Goal: Navigation & Orientation: Find specific page/section

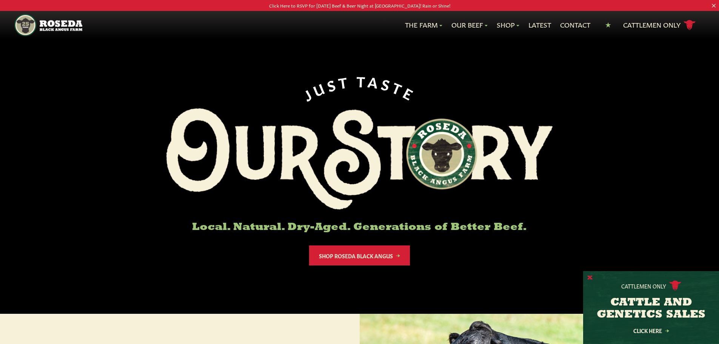
click at [591, 276] on button "X" at bounding box center [590, 278] width 5 height 8
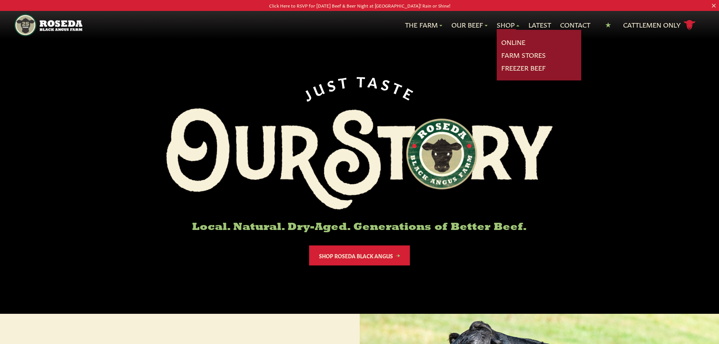
click at [503, 25] on link "Shop" at bounding box center [508, 25] width 23 height 10
click at [506, 54] on link "Farm Stores" at bounding box center [523, 55] width 45 height 10
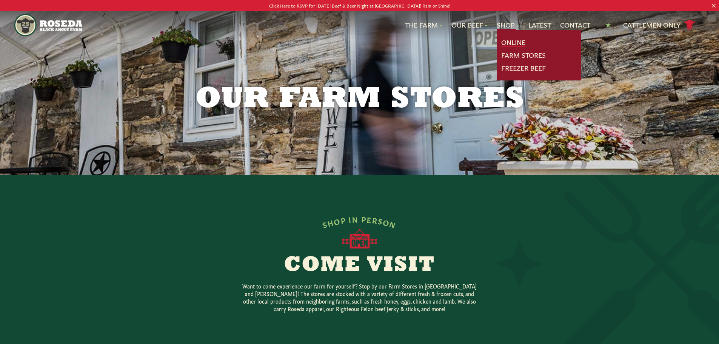
click at [501, 42] on link "Online" at bounding box center [513, 42] width 24 height 10
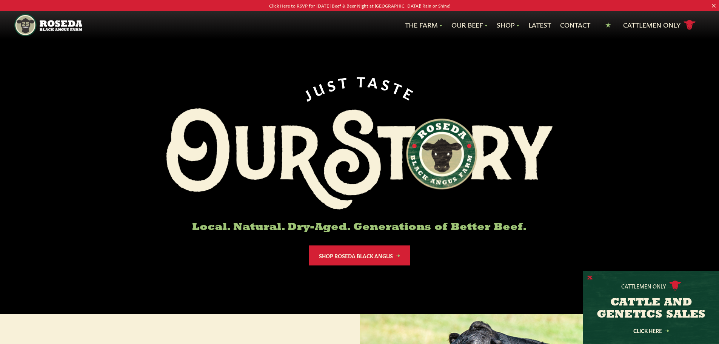
click at [591, 276] on button "X" at bounding box center [590, 278] width 5 height 8
